Goal: Information Seeking & Learning: Learn about a topic

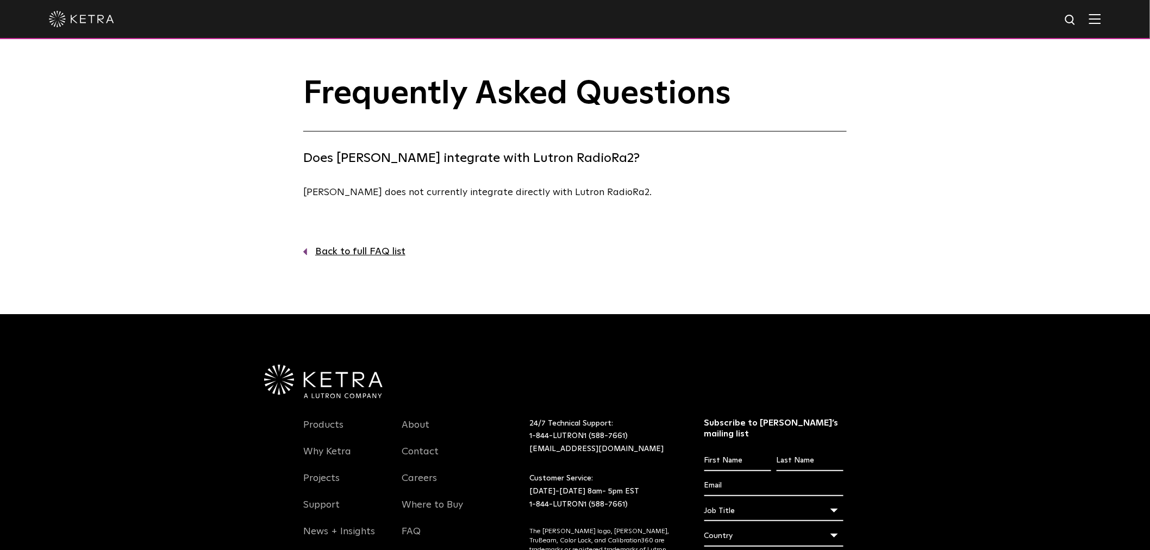
click at [356, 250] on link "Back to full FAQ list" at bounding box center [574, 252] width 543 height 16
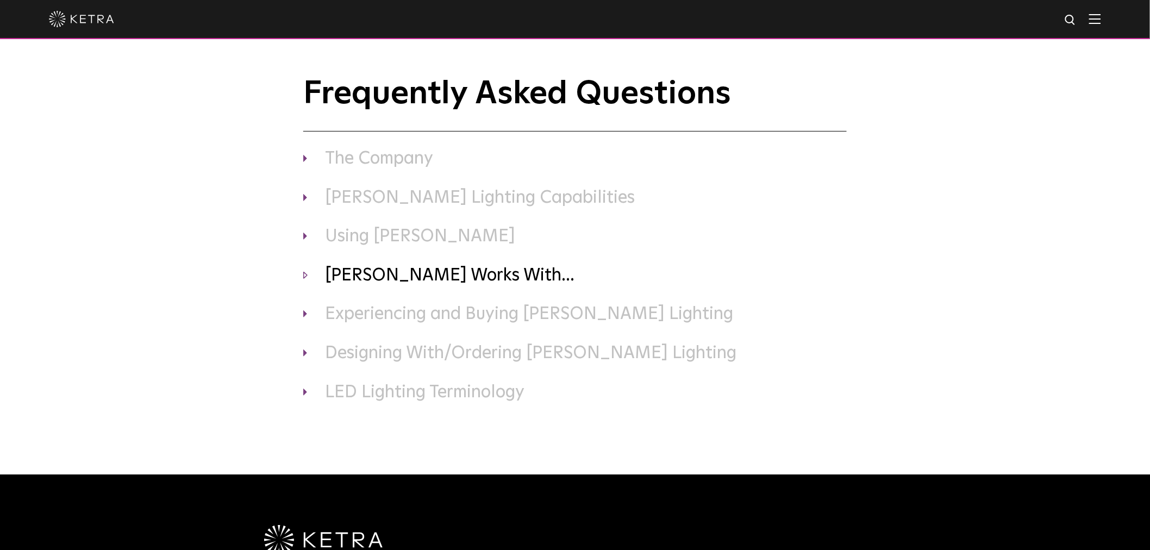
click at [360, 270] on h3 "[PERSON_NAME] Works With..." at bounding box center [574, 276] width 543 height 23
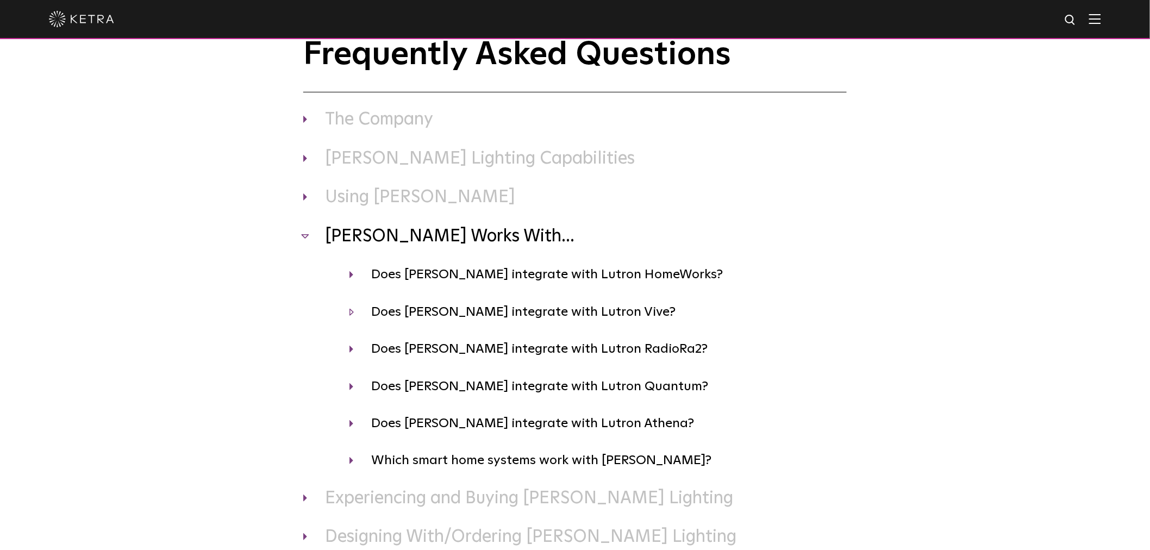
scroll to position [60, 0]
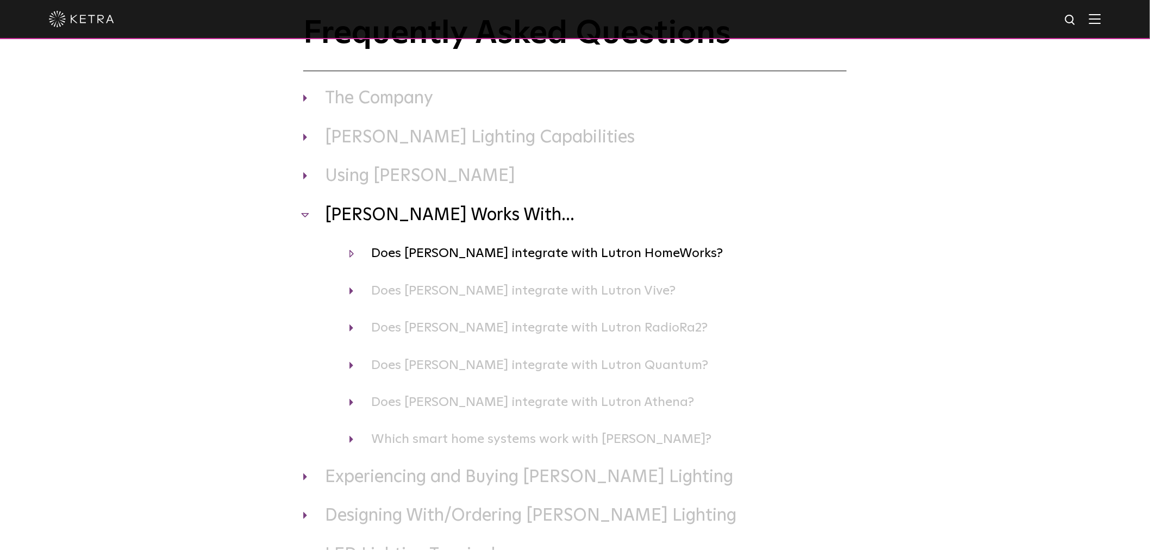
click at [393, 259] on h4 "Does [PERSON_NAME] integrate with Lutron HomeWorks?" at bounding box center [597, 253] width 497 height 21
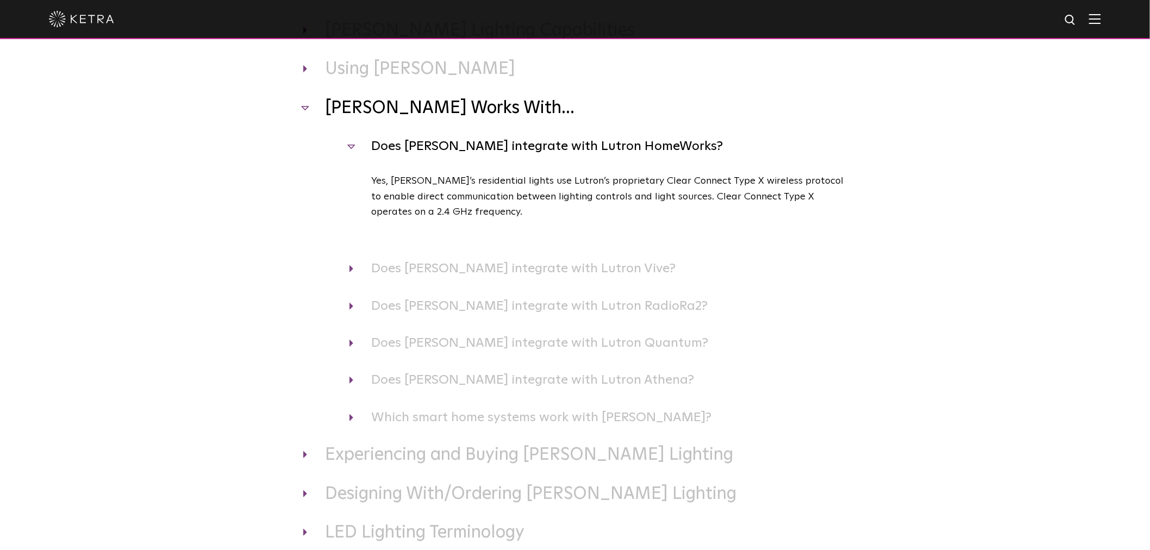
scroll to position [181, 0]
